Goal: Information Seeking & Learning: Learn about a topic

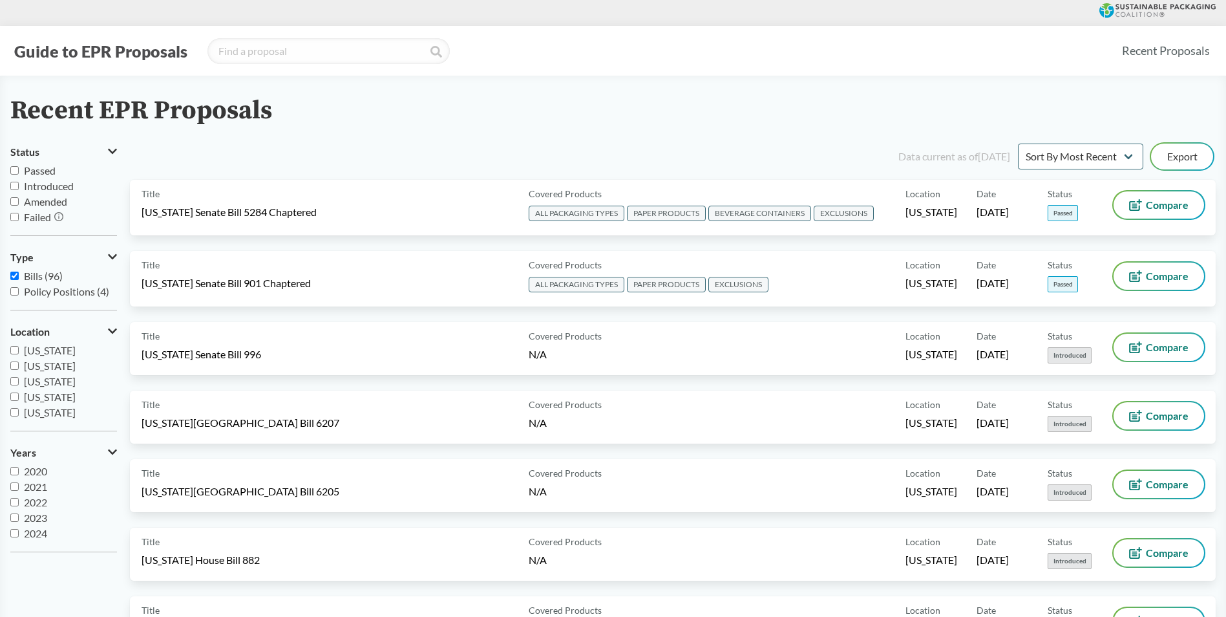
click at [134, 56] on button "Guide to EPR Proposals" at bounding box center [100, 51] width 181 height 21
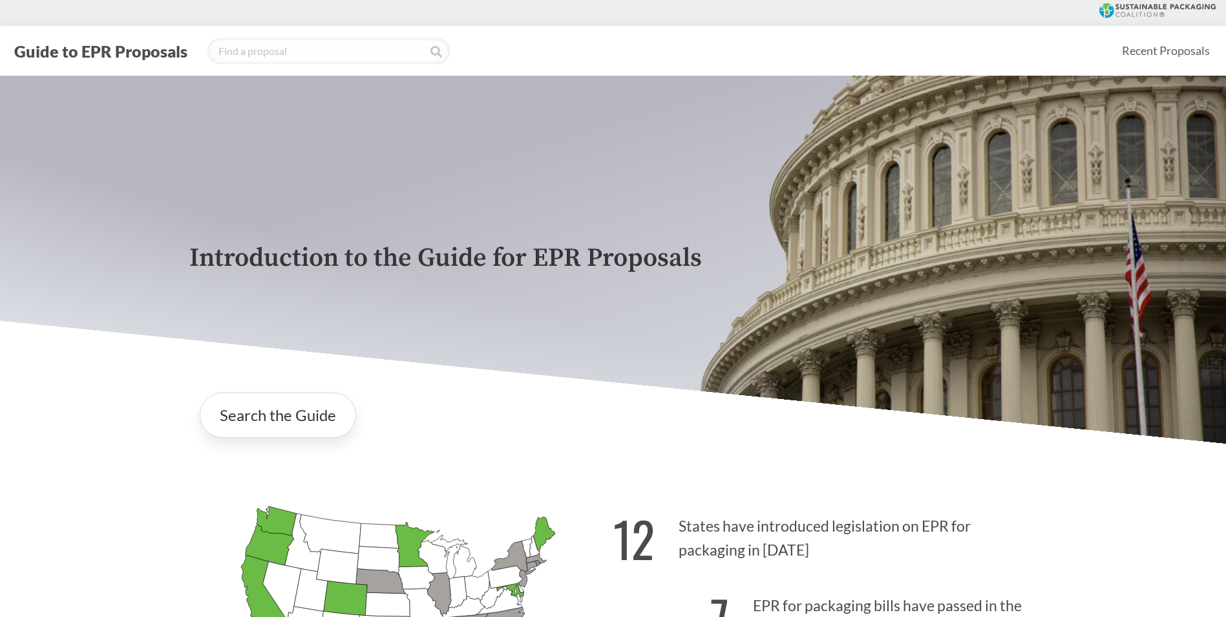
click at [1139, 5] on icon at bounding box center [1157, 10] width 116 height 15
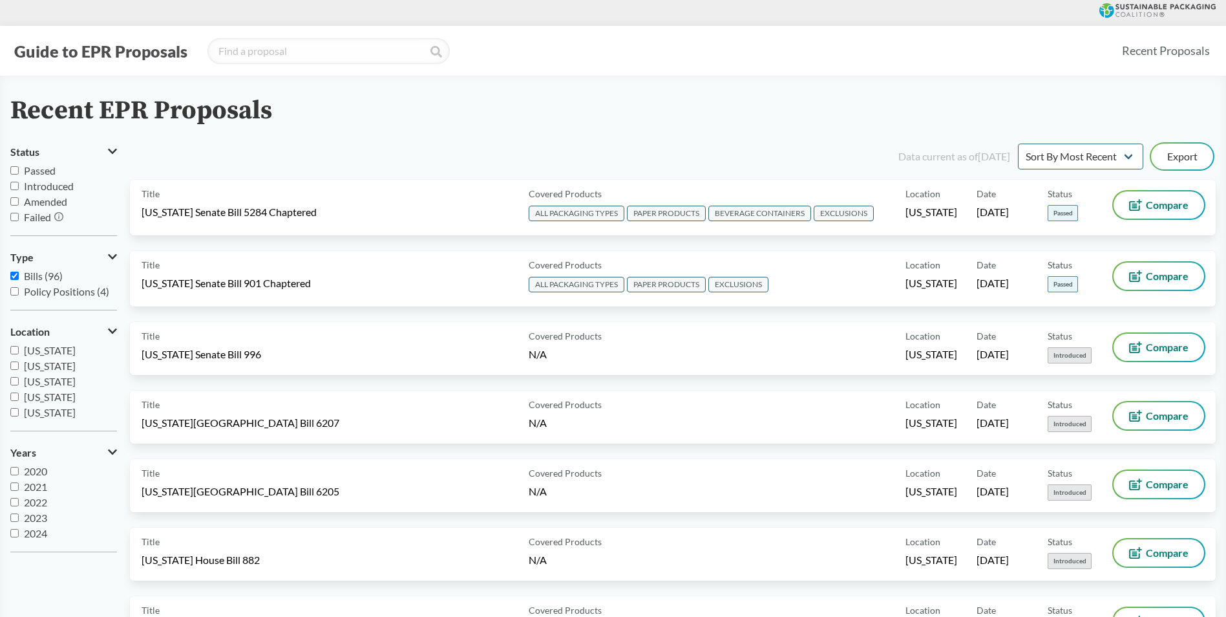
click at [930, 154] on div "Data current as of [DATE]" at bounding box center [954, 157] width 112 height 16
click at [1077, 157] on select "Sort By Most Recent Sort By Status" at bounding box center [1080, 156] width 125 height 26
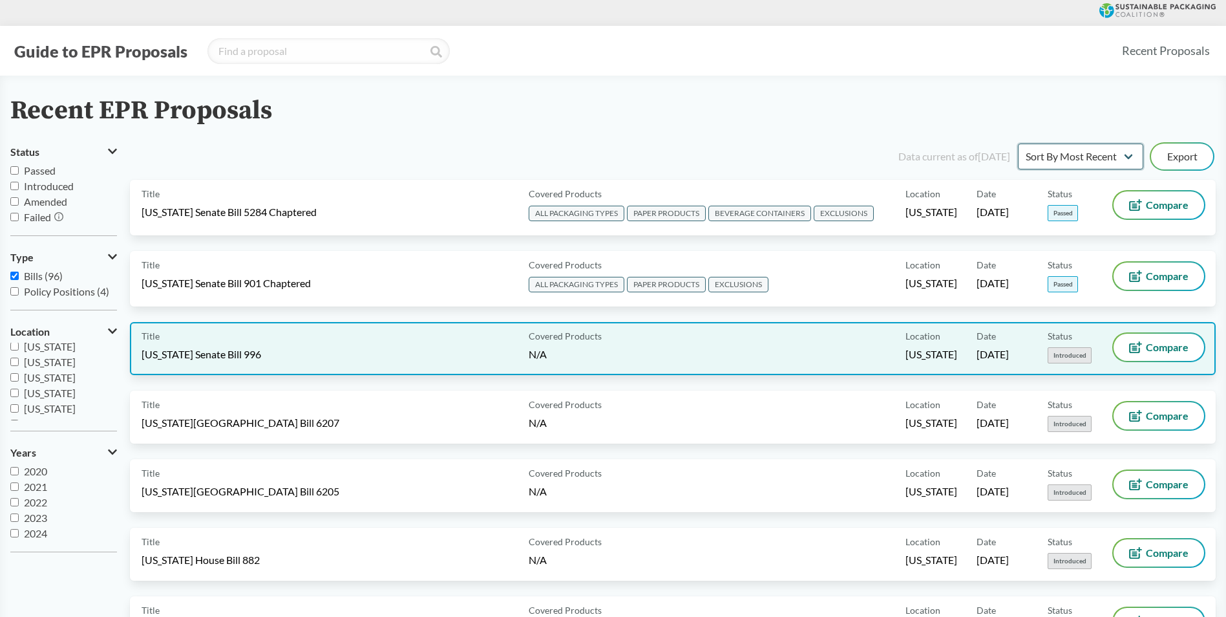
scroll to position [259, 0]
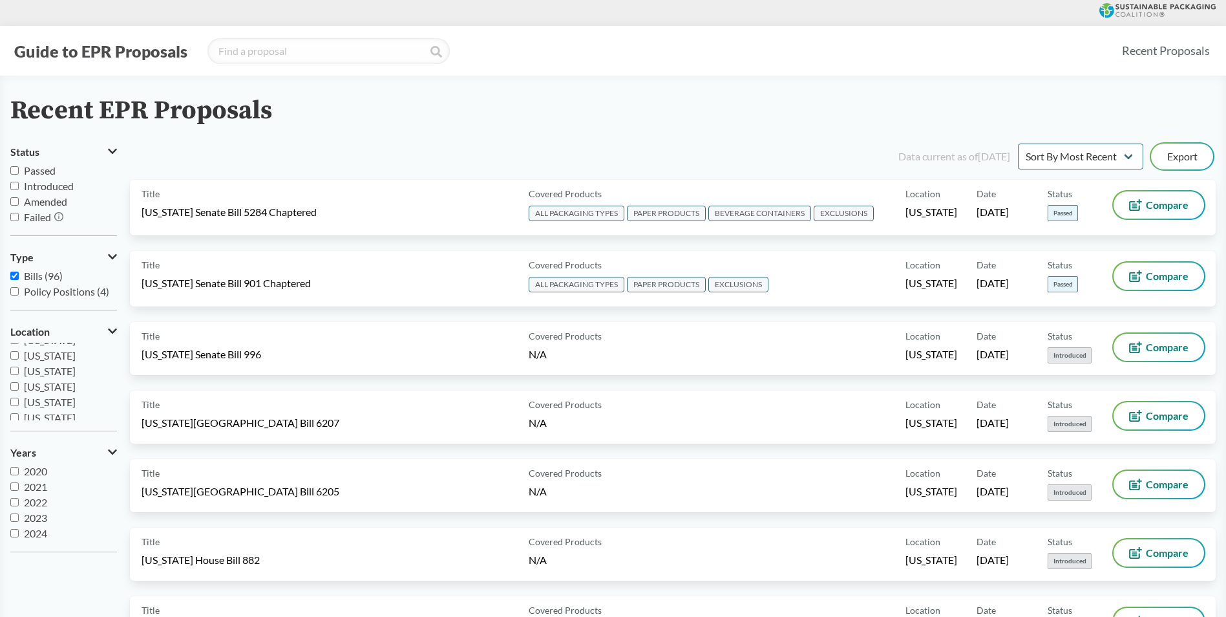
click at [116, 57] on button "Guide to EPR Proposals" at bounding box center [100, 51] width 181 height 21
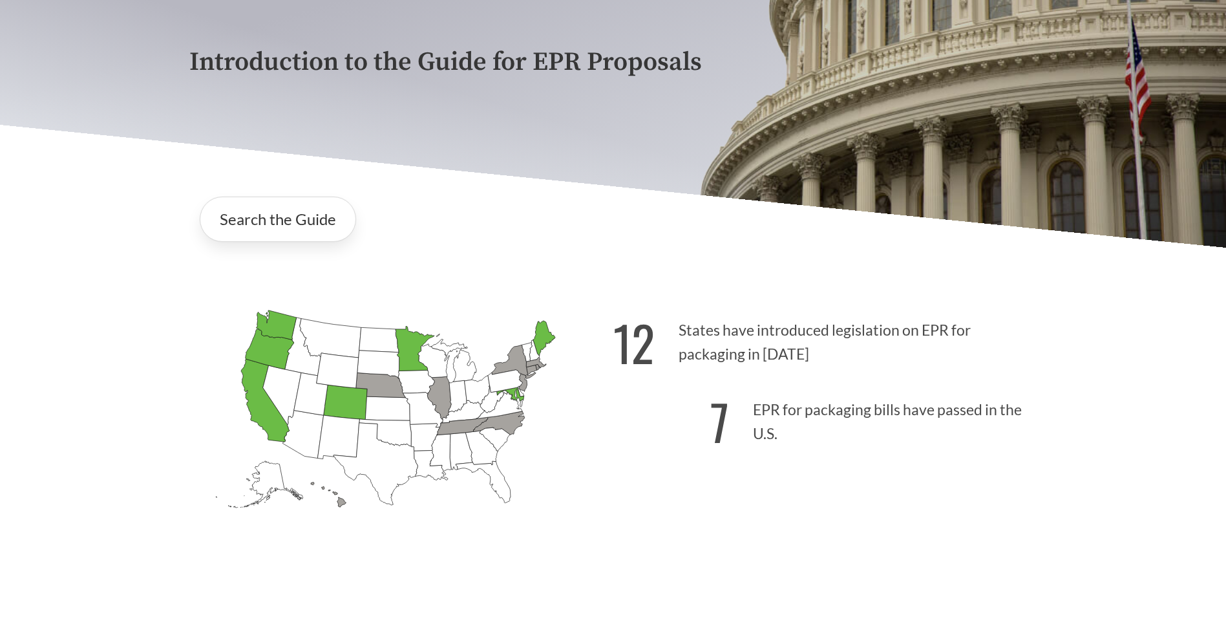
scroll to position [259, 0]
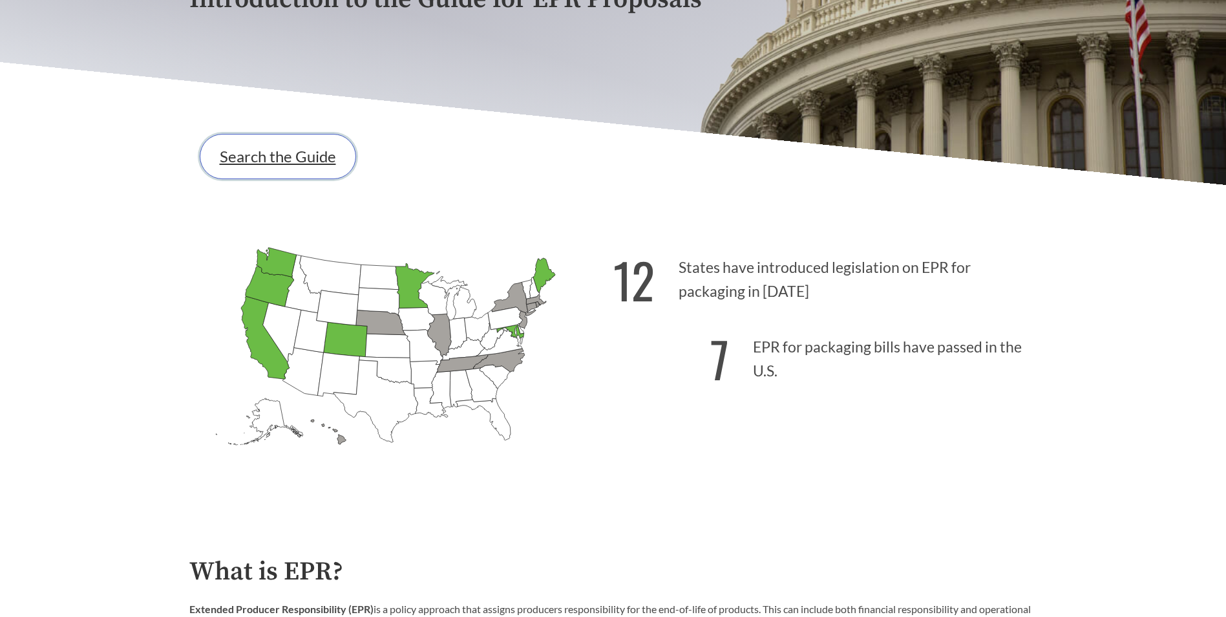
click at [319, 167] on link "Search the Guide" at bounding box center [278, 156] width 156 height 45
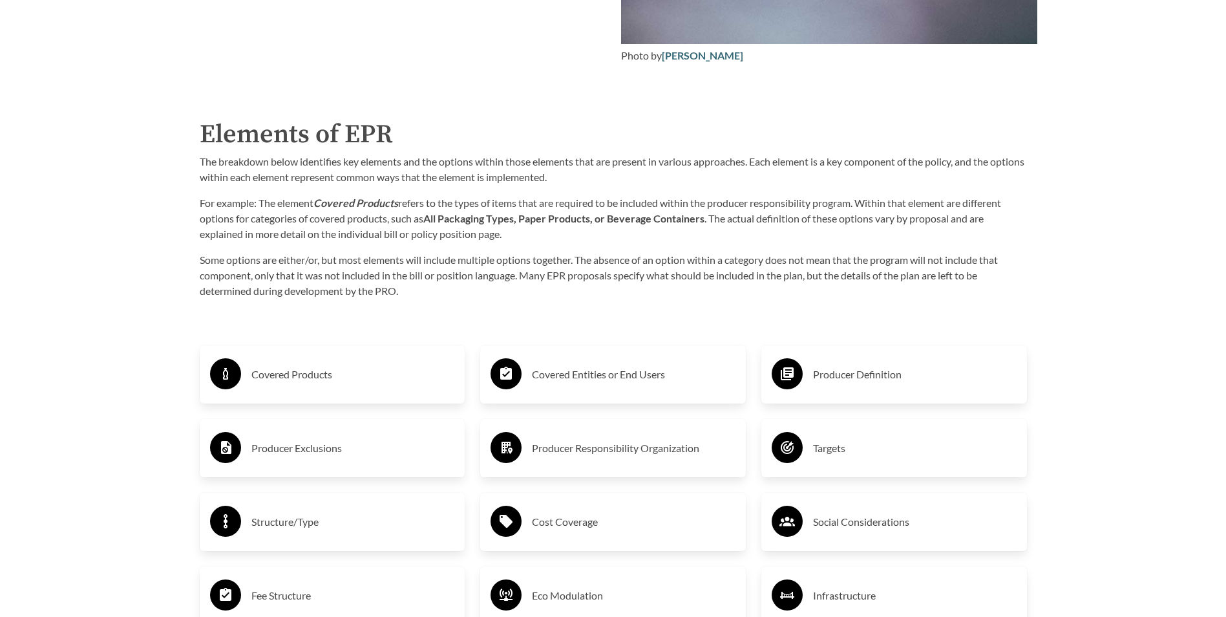
scroll to position [2824, 0]
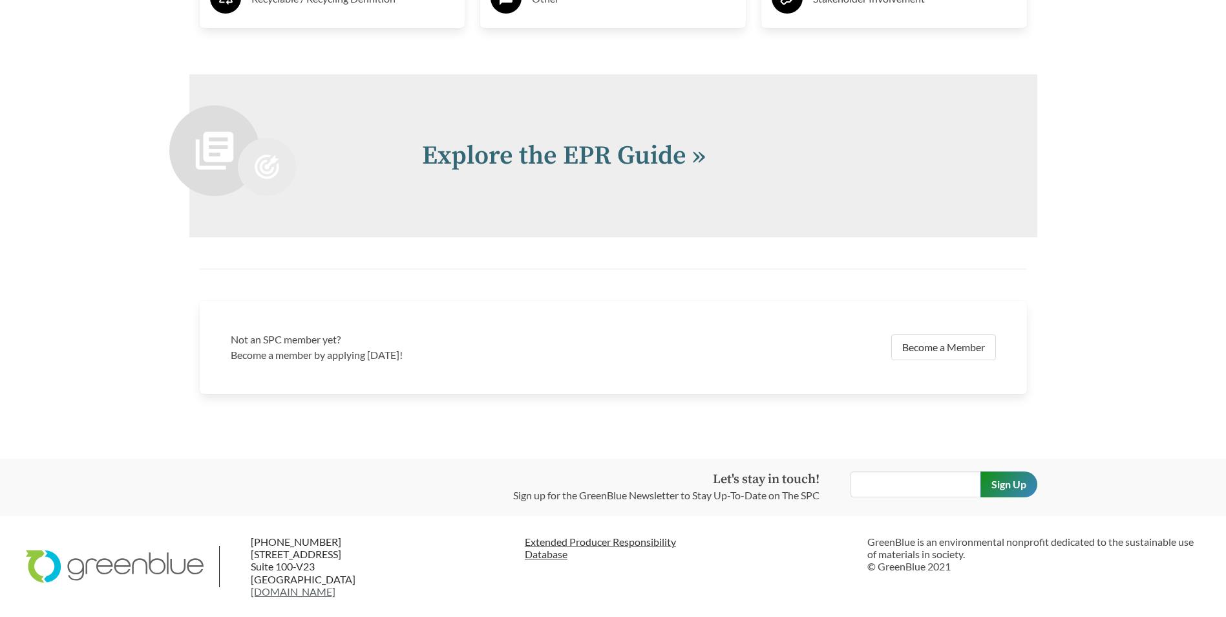
click at [598, 542] on link "Extended Producer Responsibility Database" at bounding box center [691, 547] width 333 height 25
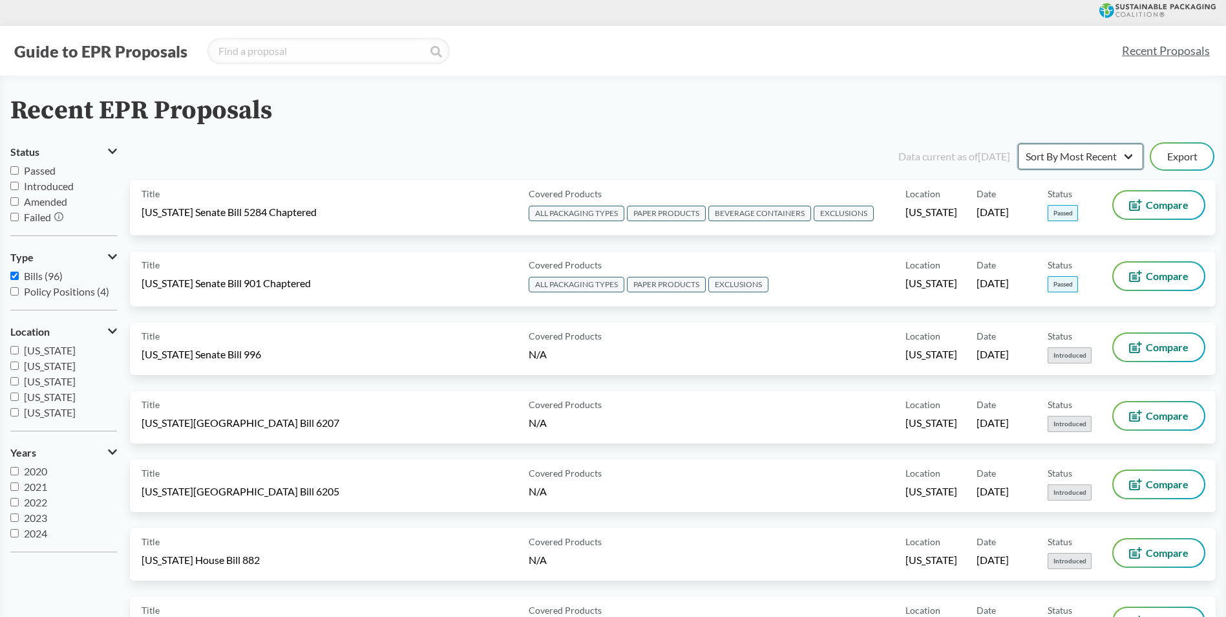
click at [1052, 153] on select "Sort By Most Recent Sort By Status" at bounding box center [1080, 156] width 125 height 26
click at [1053, 153] on select "Sort By Most Recent Sort By Status" at bounding box center [1080, 156] width 125 height 26
click at [953, 158] on div "Data current as of [DATE]" at bounding box center [954, 157] width 112 height 16
drag, startPoint x: 925, startPoint y: 154, endPoint x: 1011, endPoint y: 158, distance: 86.0
click at [1011, 158] on div "Data current as of [DATE] Sort By Most Recent Sort By Status Export" at bounding box center [680, 156] width 1070 height 31
